Goal: Information Seeking & Learning: Learn about a topic

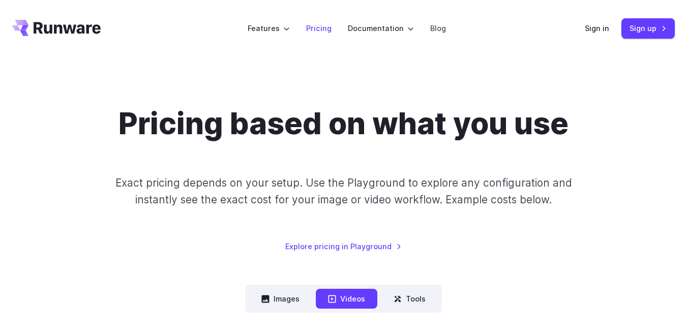
click at [322, 28] on link "Pricing" at bounding box center [318, 28] width 25 height 12
click at [281, 307] on button "Images" at bounding box center [280, 299] width 63 height 20
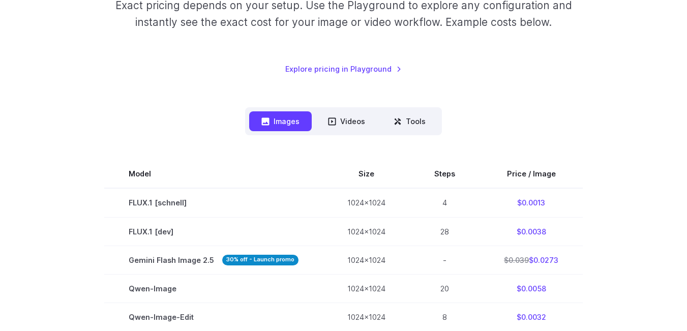
scroll to position [152, 0]
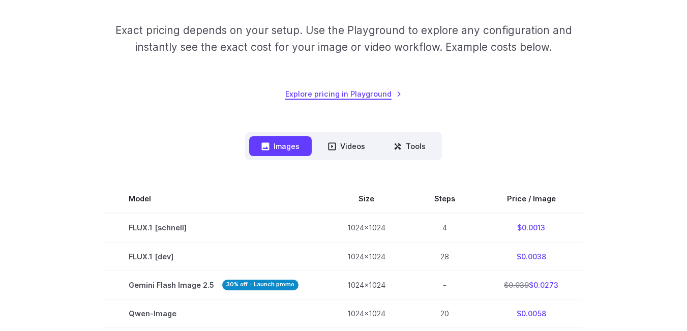
click at [343, 99] on link "Explore pricing in Playground" at bounding box center [343, 94] width 116 height 12
